Goal: Task Accomplishment & Management: Use online tool/utility

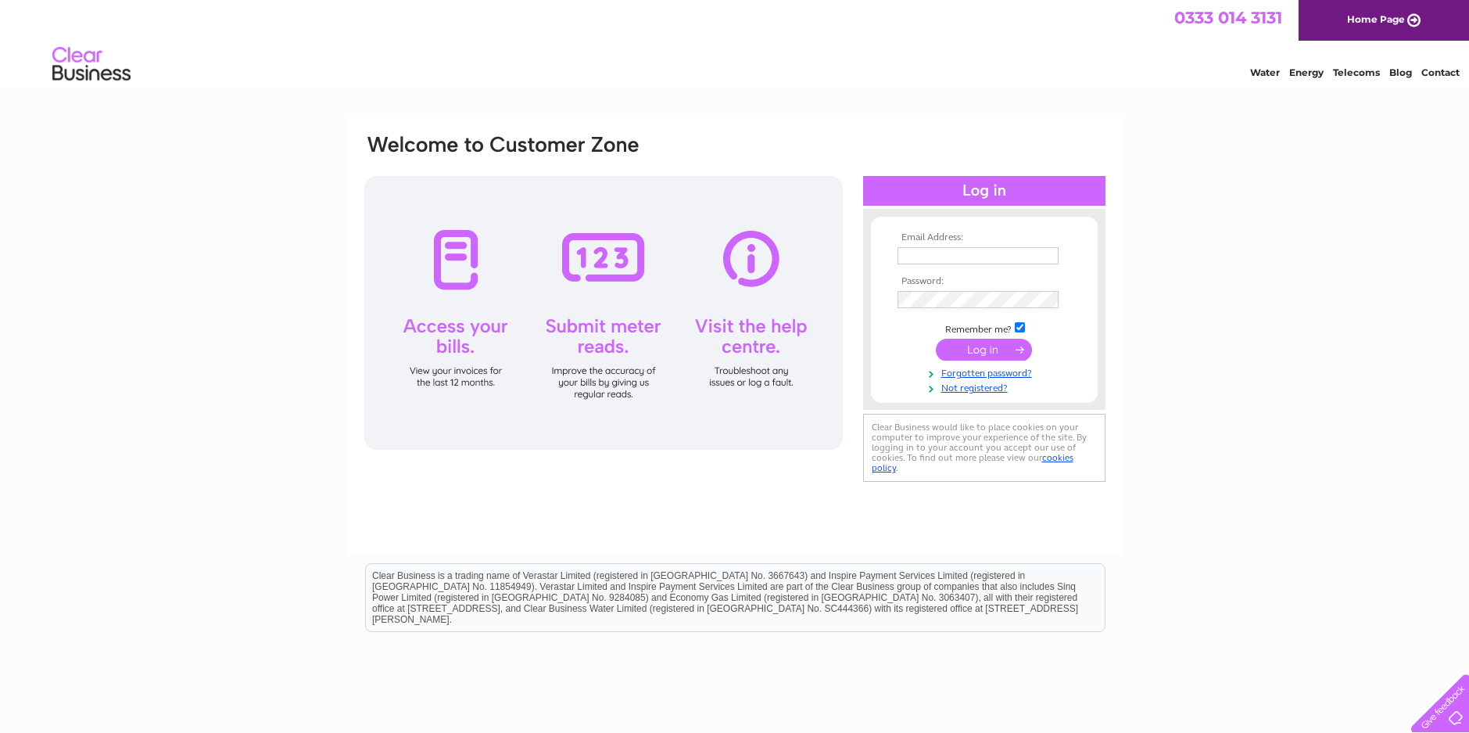
type input "steela@live.co.uk"
click at [972, 345] on input "submit" at bounding box center [984, 350] width 96 height 22
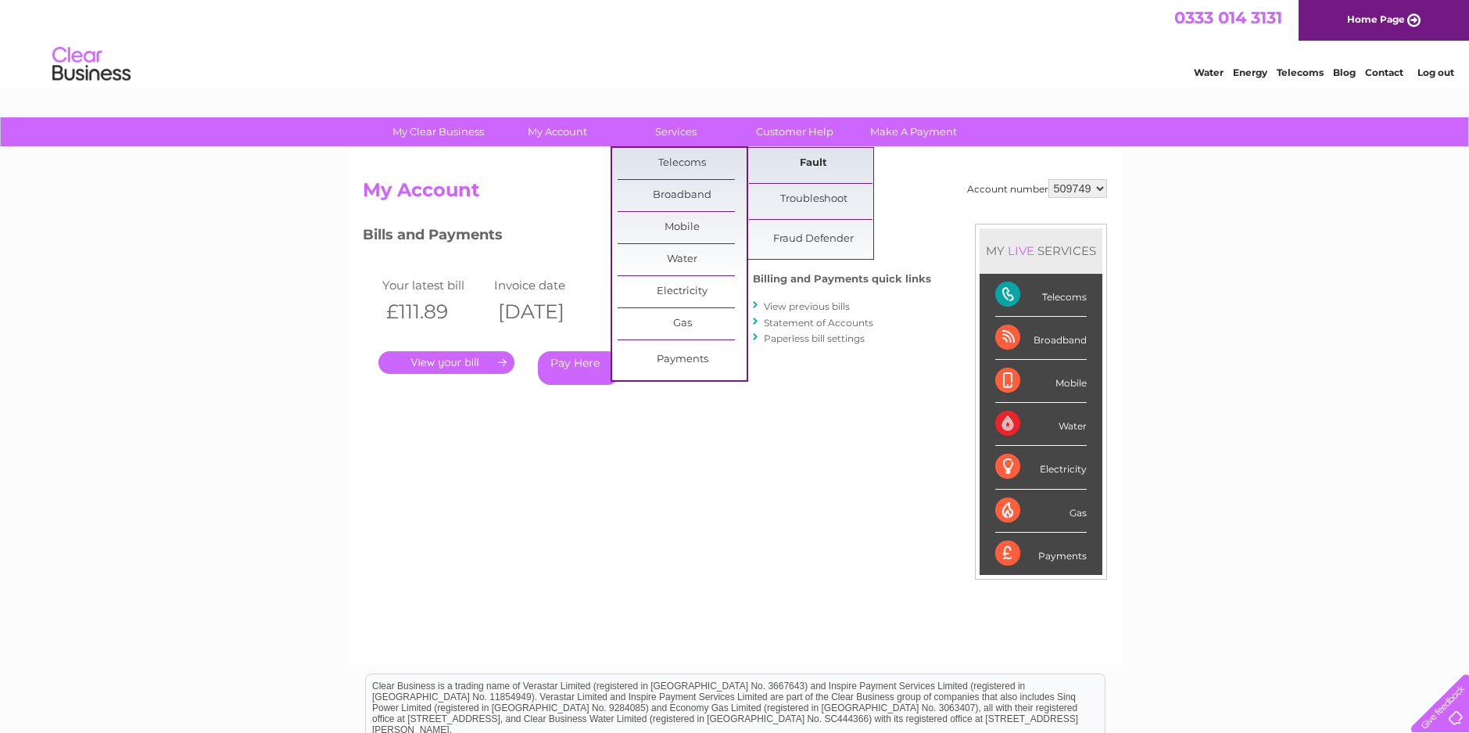
click at [812, 163] on link "Fault" at bounding box center [813, 163] width 129 height 31
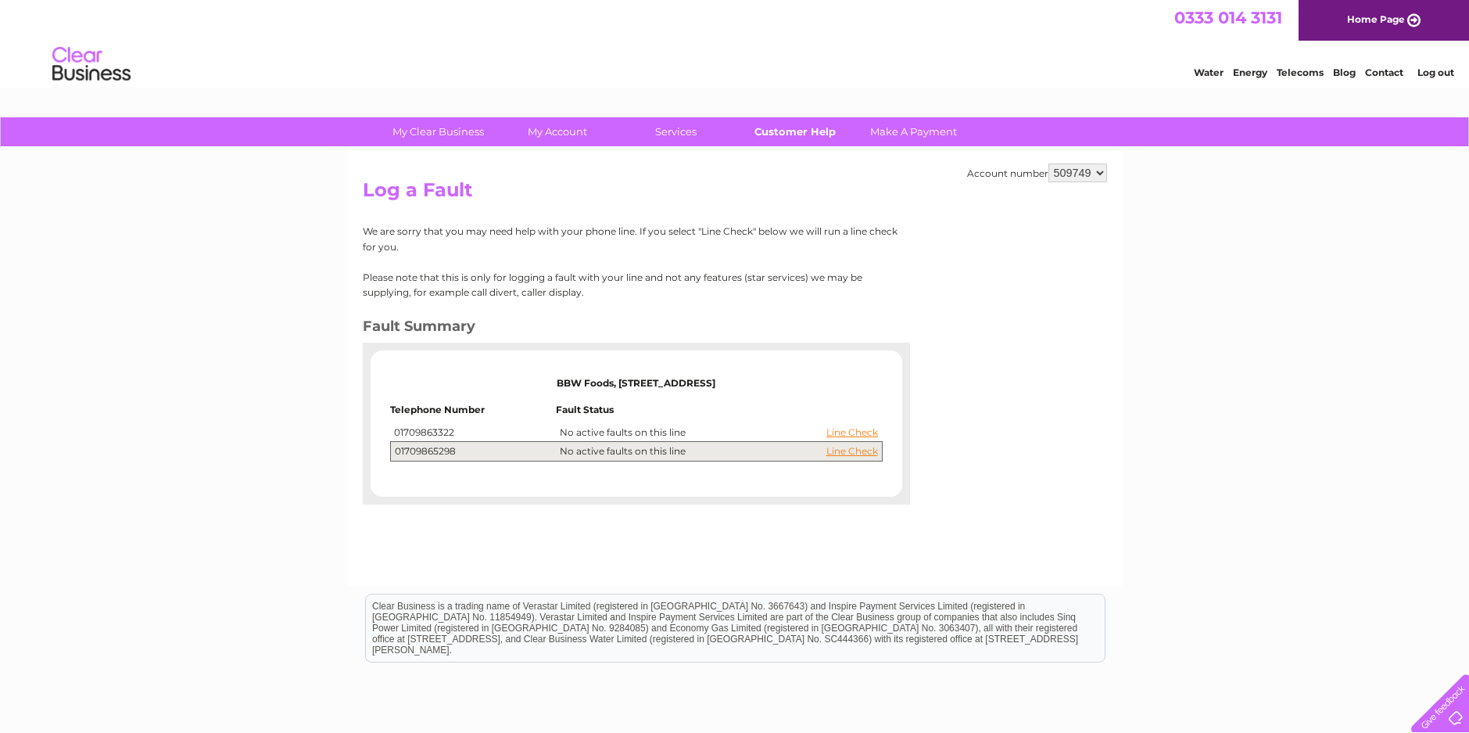
click at [790, 127] on link "Customer Help" at bounding box center [794, 131] width 129 height 29
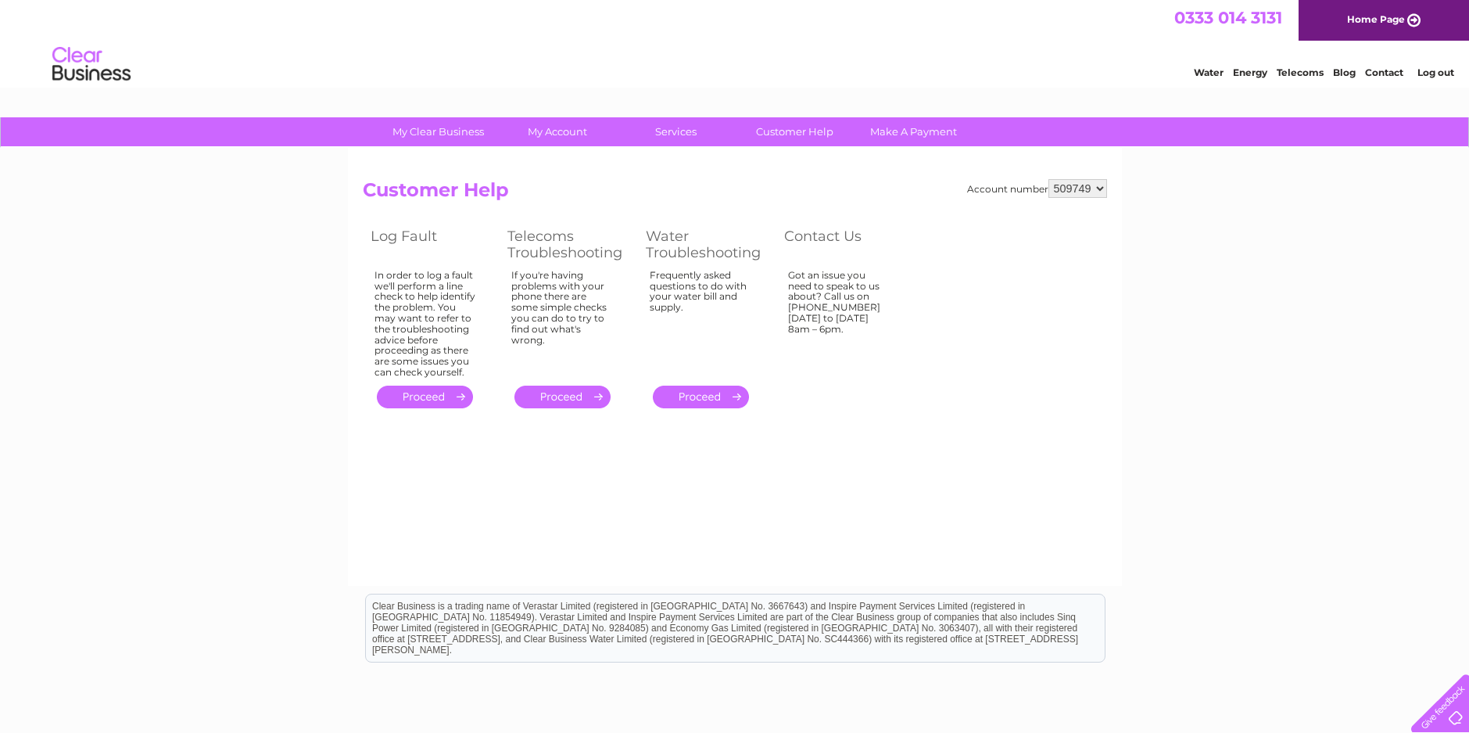
click at [433, 393] on link "." at bounding box center [425, 396] width 96 height 23
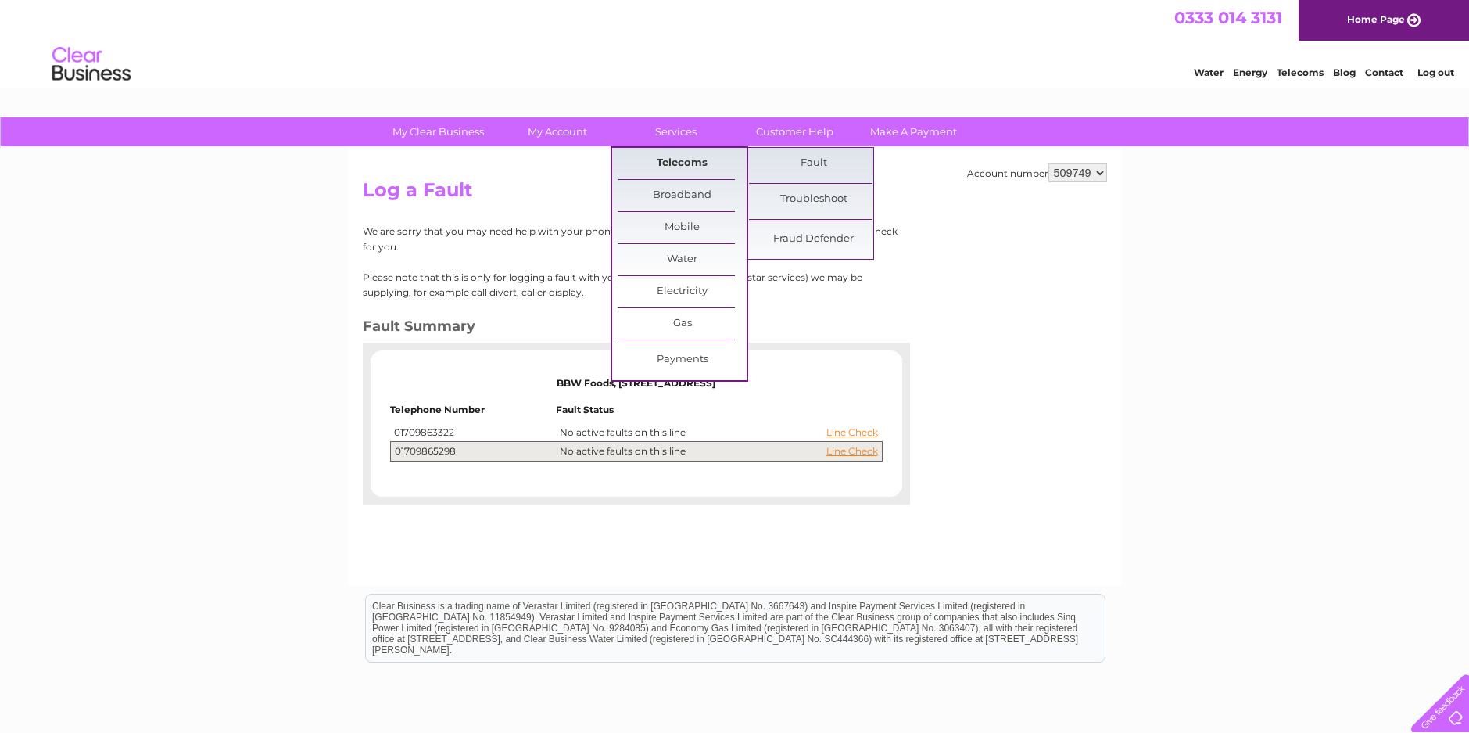
click at [683, 160] on link "Telecoms" at bounding box center [682, 163] width 129 height 31
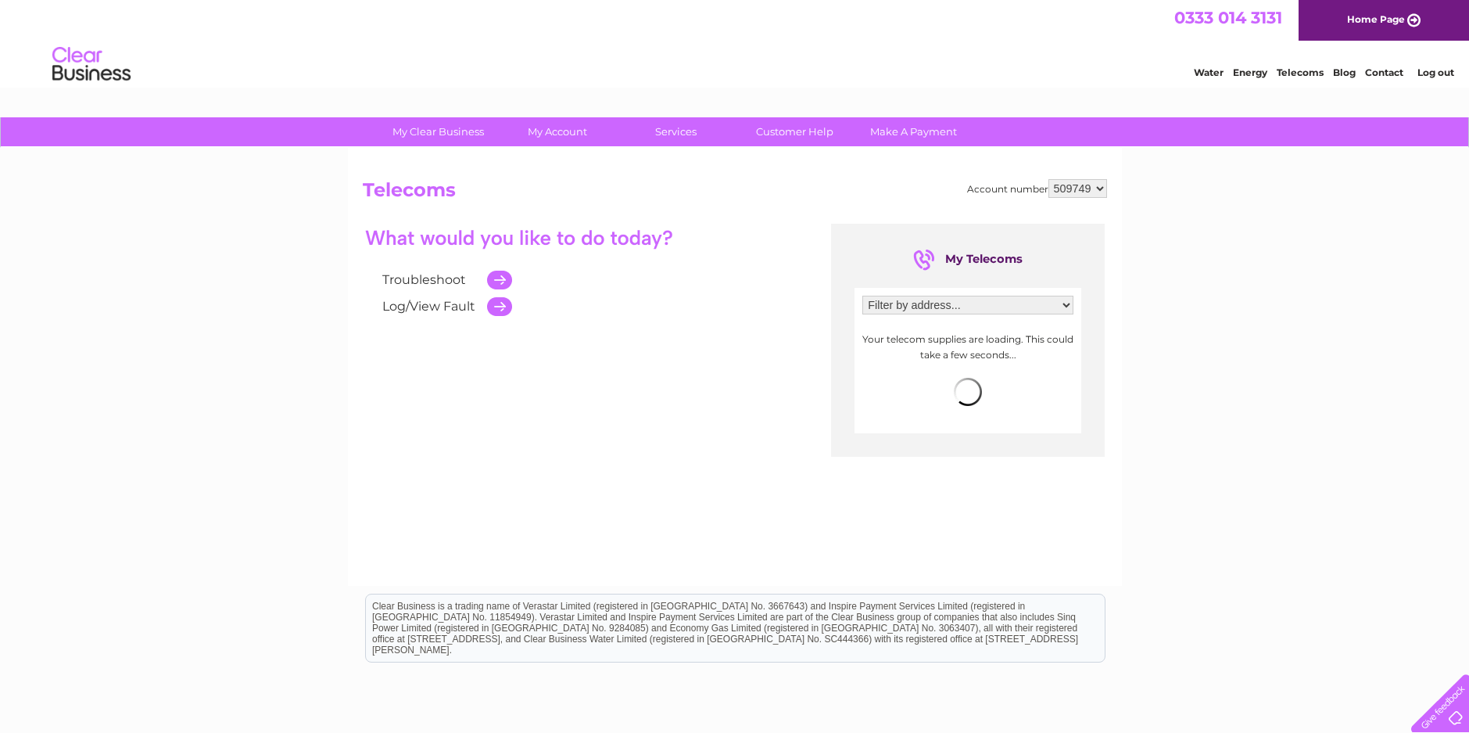
click at [496, 304] on td at bounding box center [495, 306] width 33 height 27
click at [500, 303] on td at bounding box center [495, 306] width 33 height 27
click at [455, 310] on link "Log/View Fault" at bounding box center [428, 306] width 93 height 15
